Goal: Entertainment & Leisure: Consume media (video, audio)

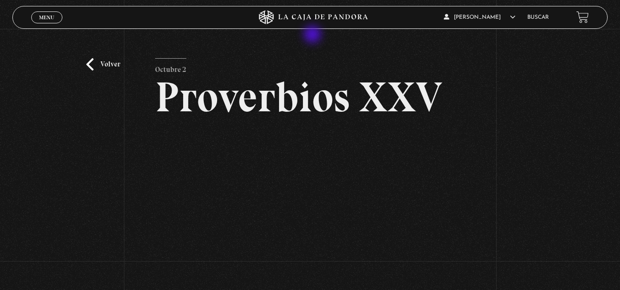
scroll to position [109, 0]
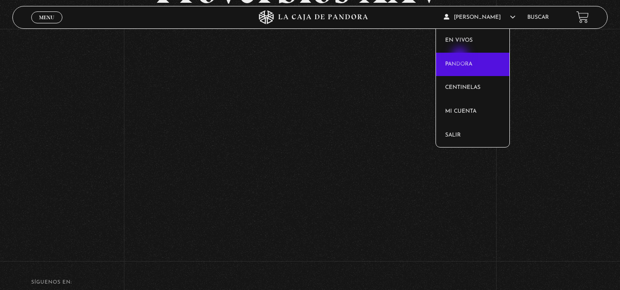
click at [460, 57] on link "Pandora" at bounding box center [472, 65] width 73 height 24
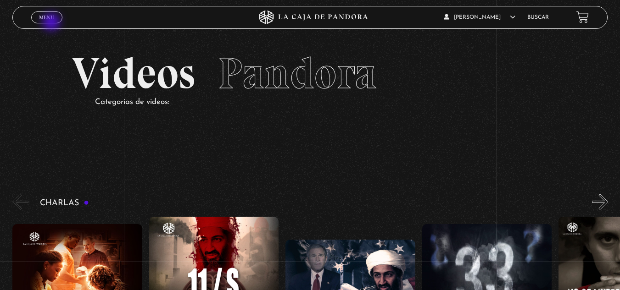
click at [52, 23] on link "Menu Cerrar" at bounding box center [46, 17] width 31 height 12
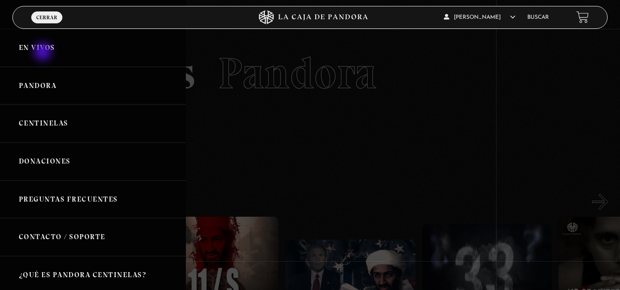
click at [44, 53] on link "En vivos" at bounding box center [93, 48] width 186 height 38
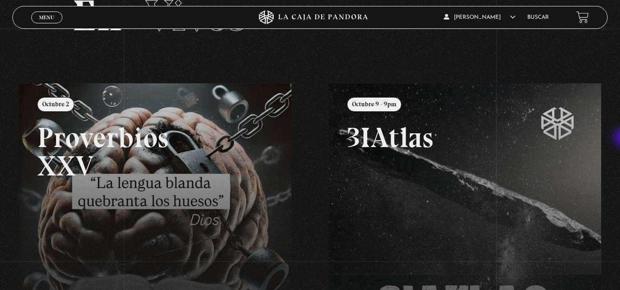
scroll to position [57, 0]
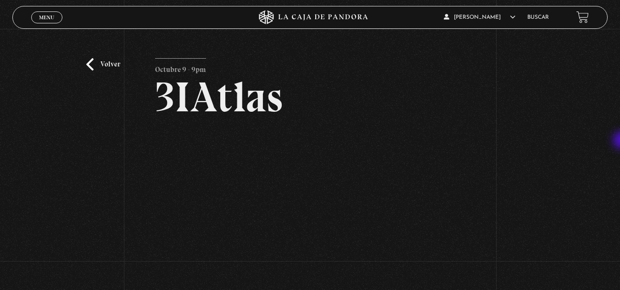
drag, startPoint x: 619, startPoint y: 130, endPoint x: 623, endPoint y: 141, distance: 11.8
click at [619, 141] on html "ingresar al sitio Ver Video Más Información Solicitar Por favor coloque su disp…" at bounding box center [310, 232] width 620 height 465
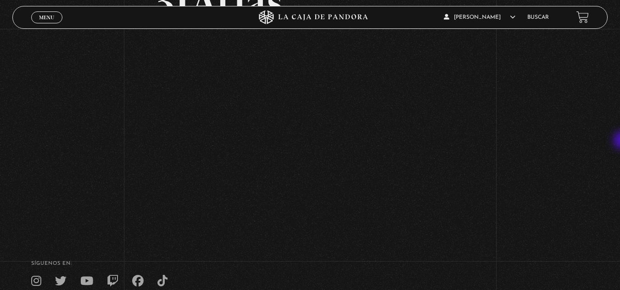
scroll to position [99, 0]
